Goal: Check status: Check status

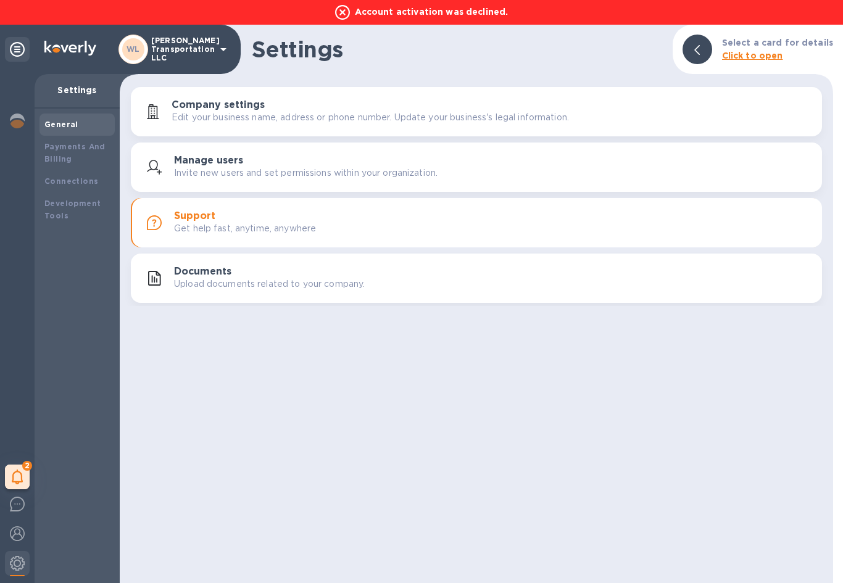
click at [21, 551] on div at bounding box center [17, 564] width 25 height 27
click at [17, 531] on img at bounding box center [17, 533] width 15 height 15
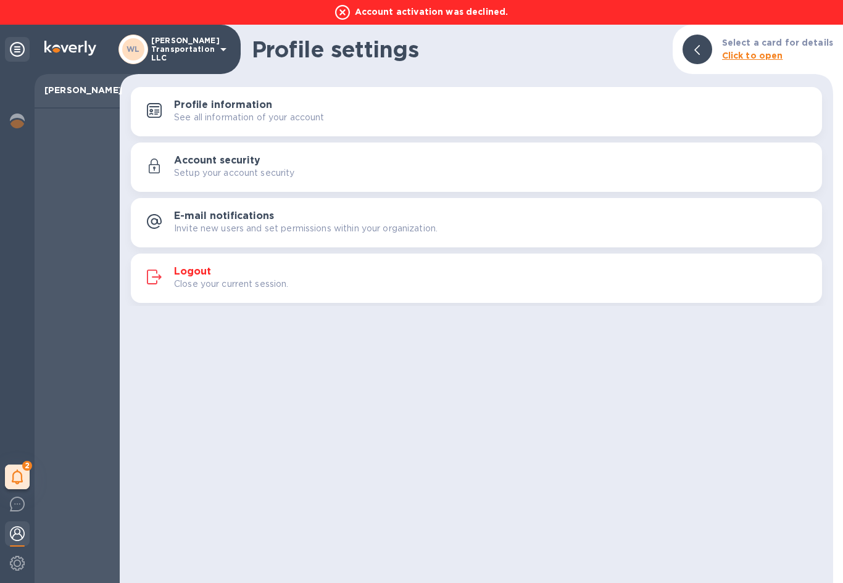
click at [17, 528] on img at bounding box center [17, 533] width 15 height 15
click at [192, 274] on h3 "Logout" at bounding box center [192, 272] width 37 height 12
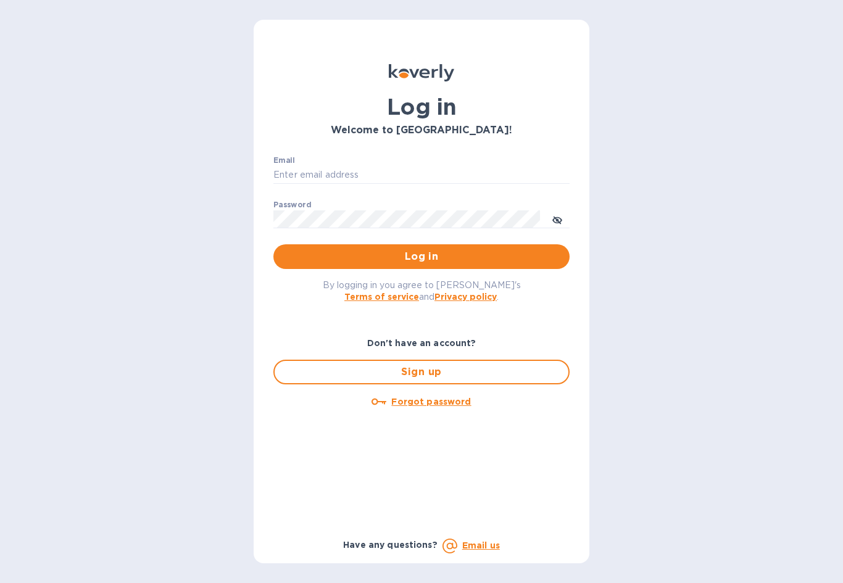
click at [406, 167] on input "Email" at bounding box center [421, 175] width 296 height 19
type input "Accounting@overwhittransport.com"
click at [421, 256] on button "Log in" at bounding box center [421, 256] width 296 height 25
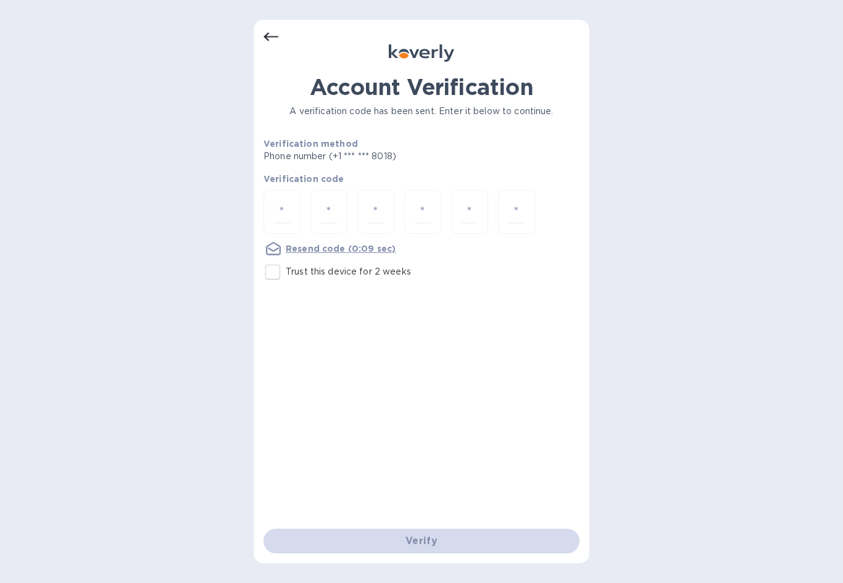
click at [289, 210] on input "number" at bounding box center [282, 212] width 16 height 23
type input "9"
type input "1"
type input "7"
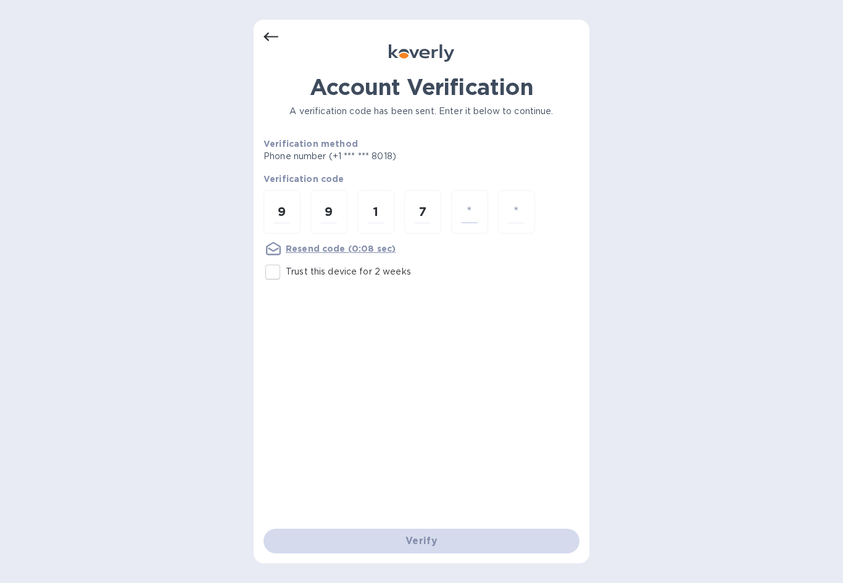
type input "9"
type input "2"
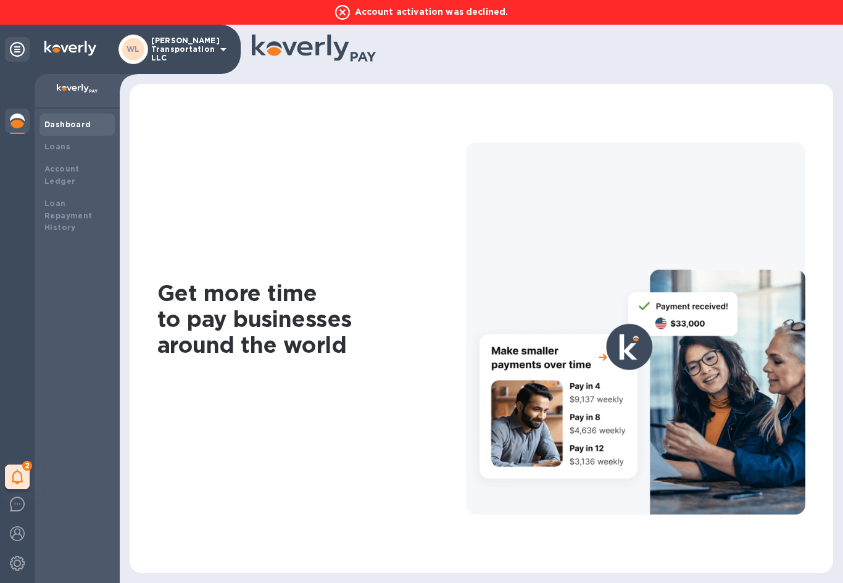
click at [345, 12] on icon at bounding box center [342, 12] width 15 height 15
click at [346, 9] on icon at bounding box center [342, 12] width 15 height 15
click at [350, 10] on icon at bounding box center [342, 12] width 15 height 15
click at [344, 12] on icon at bounding box center [342, 12] width 15 height 15
click at [48, 147] on b "Loans" at bounding box center [57, 146] width 26 height 9
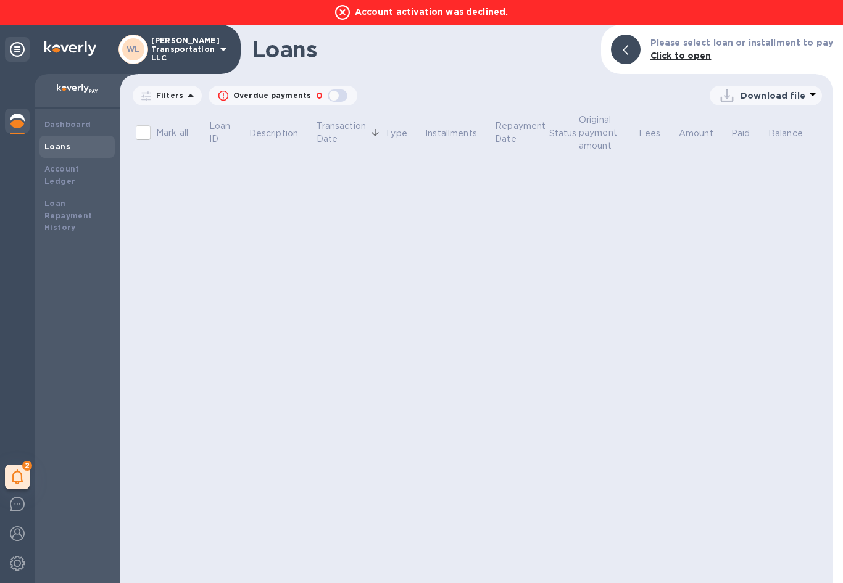
click at [48, 164] on b "Account Ledger" at bounding box center [61, 175] width 35 height 22
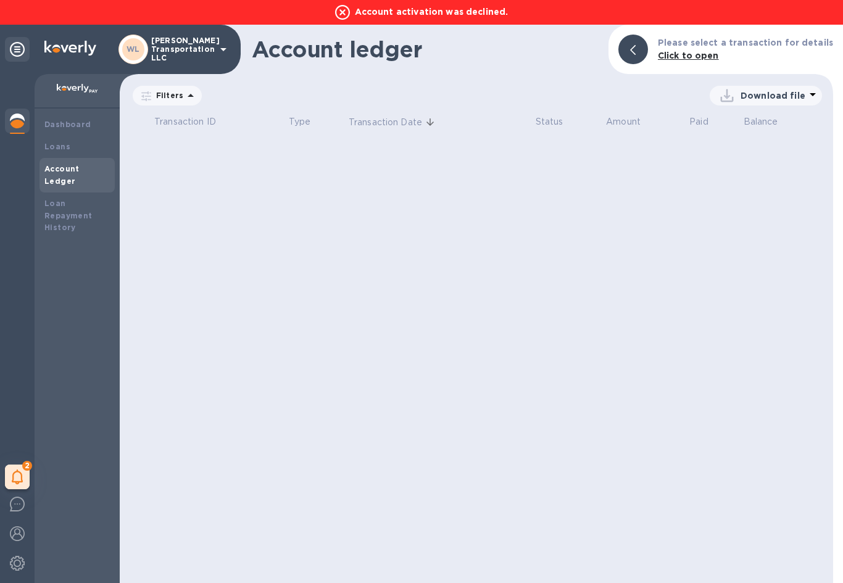
click at [46, 199] on b "Loan Repayment History" at bounding box center [68, 216] width 48 height 34
